Goal: Check status

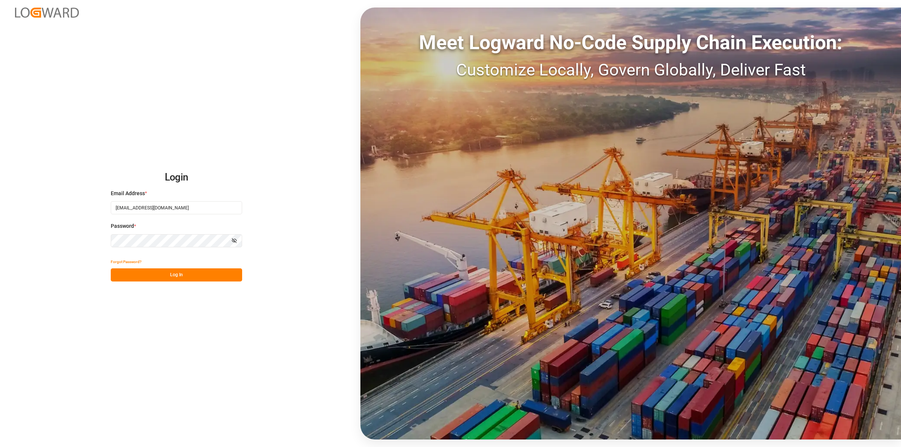
click at [187, 273] on button "Log In" at bounding box center [176, 274] width 131 height 13
click at [156, 282] on div "Login Email Address * [EMAIL_ADDRESS][DOMAIN_NAME] Password * Show password For…" at bounding box center [450, 223] width 901 height 447
click at [156, 279] on button "Log In" at bounding box center [176, 274] width 131 height 13
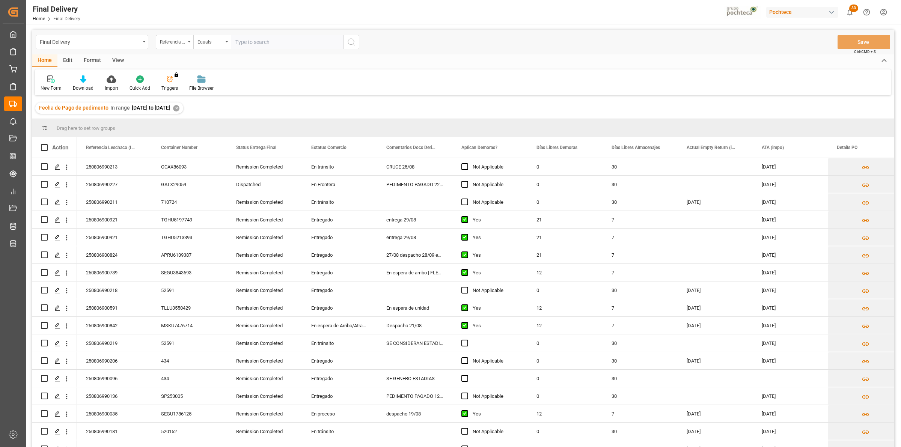
click at [122, 64] on div "View" at bounding box center [118, 60] width 23 height 13
click at [53, 77] on div at bounding box center [48, 79] width 15 height 8
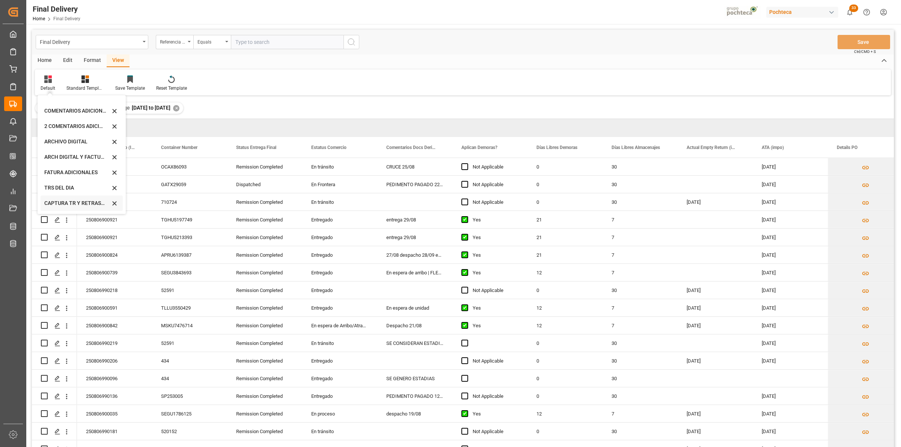
click at [68, 200] on div "CAPTURA TR Y RETRASO + FECHA DE ENTREGA" at bounding box center [77, 203] width 66 height 8
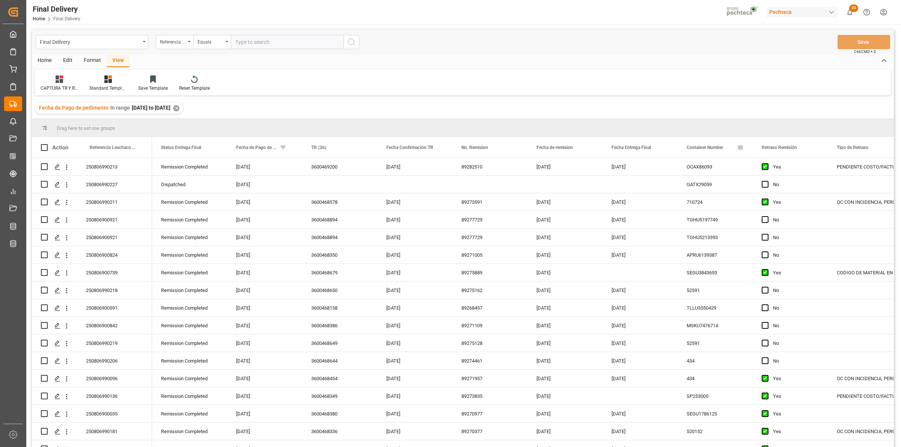
click at [739, 147] on span at bounding box center [740, 147] width 7 height 7
click at [667, 146] on span at bounding box center [665, 147] width 7 height 7
click at [708, 151] on span "filter" at bounding box center [708, 148] width 7 height 7
click at [732, 187] on input "date" at bounding box center [700, 188] width 74 height 15
type input "[DATE]"
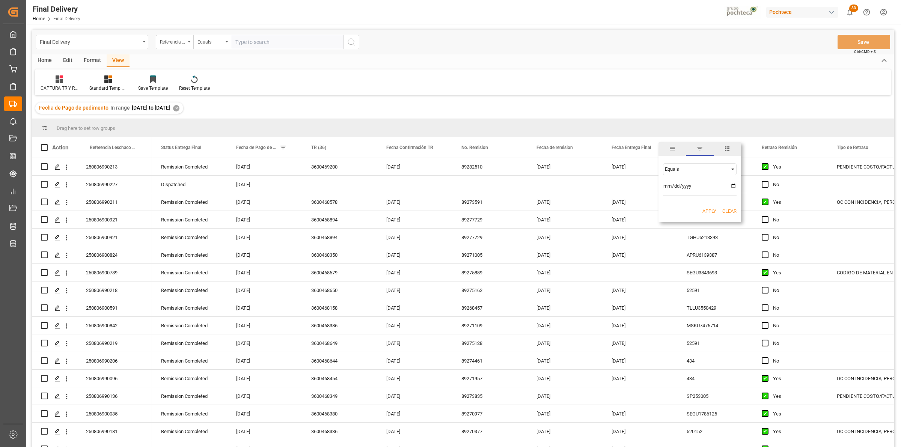
click at [705, 211] on button "Apply" at bounding box center [710, 212] width 14 height 8
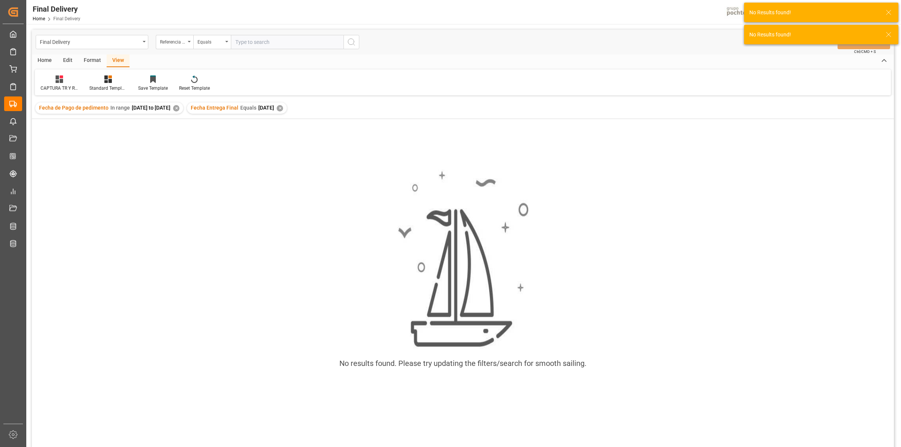
click at [179, 107] on div "✕" at bounding box center [176, 108] width 6 height 6
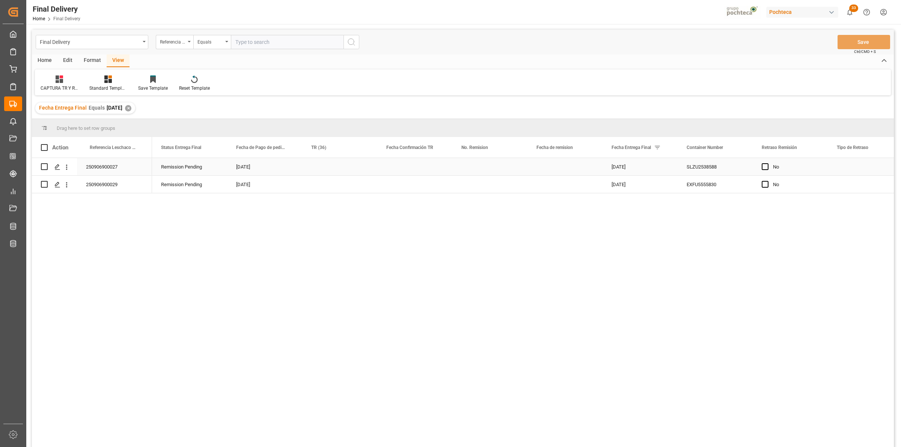
click at [113, 171] on div "250906900027" at bounding box center [114, 166] width 75 height 17
